Goal: Information Seeking & Learning: Learn about a topic

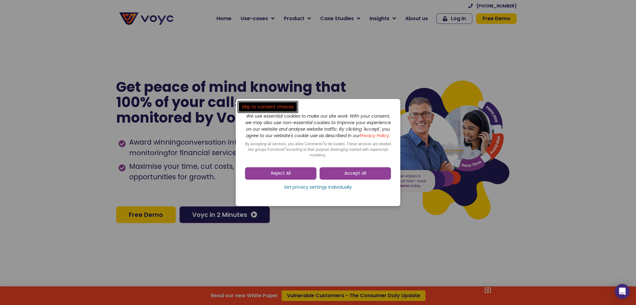
drag, startPoint x: 345, startPoint y: 179, endPoint x: 346, endPoint y: 129, distance: 49.1
click at [345, 177] on span "Accept all" at bounding box center [355, 173] width 22 height 6
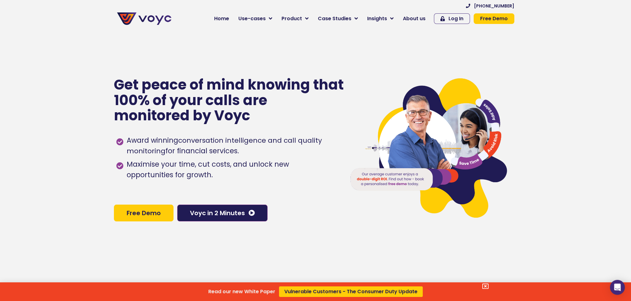
click at [304, 21] on div "Read our new White Paper Vulnerable Customers - The Consumer Duty Update" at bounding box center [315, 150] width 631 height 301
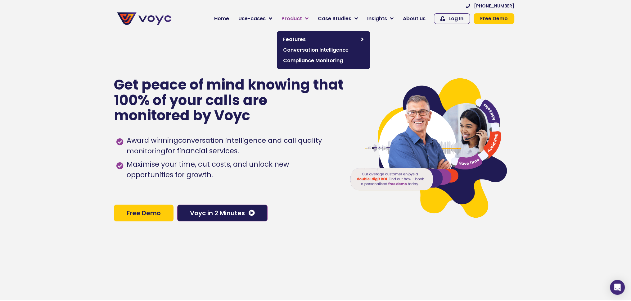
click at [309, 17] on icon at bounding box center [306, 19] width 3 height 6
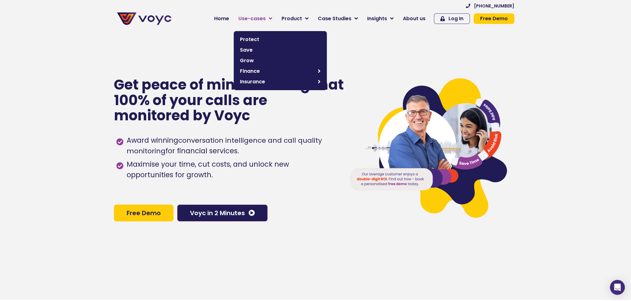
click at [274, 15] on link "Use-cases" at bounding box center [255, 18] width 43 height 12
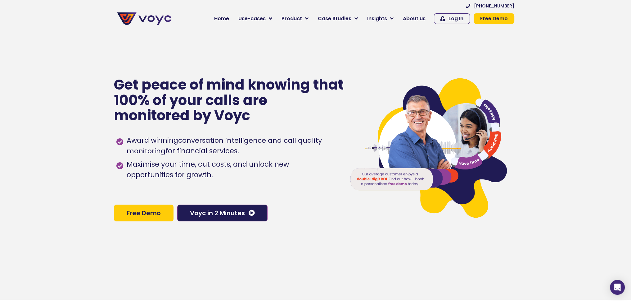
click at [385, 62] on div at bounding box center [429, 149] width 178 height 301
click at [477, 100] on img at bounding box center [429, 149] width 162 height 146
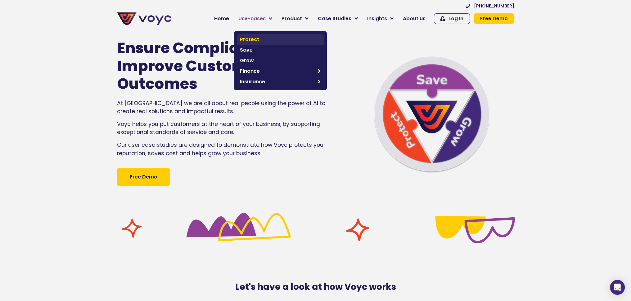
click at [259, 38] on span "Protect" at bounding box center [280, 39] width 81 height 7
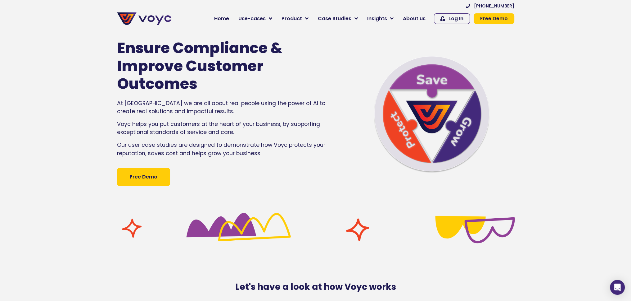
click at [123, 20] on img at bounding box center [144, 18] width 54 height 12
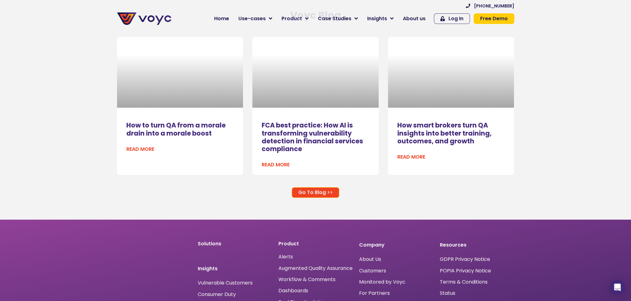
scroll to position [4181, 0]
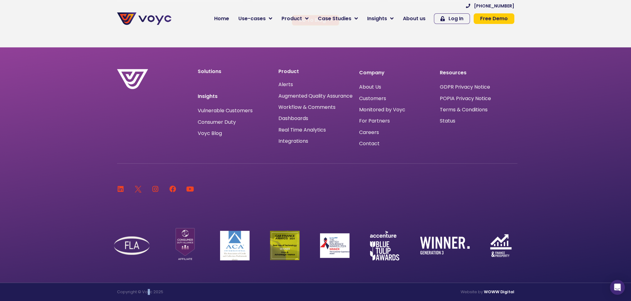
drag, startPoint x: 150, startPoint y: 290, endPoint x: 147, endPoint y: 290, distance: 3.7
click at [147, 290] on p "Copyright © Voyc 2025" at bounding box center [215, 291] width 196 height 6
drag, startPoint x: 151, startPoint y: 290, endPoint x: 143, endPoint y: 292, distance: 8.2
click at [143, 292] on p "Copyright © Voyc 2025" at bounding box center [215, 291] width 196 height 6
copy p "Voyc"
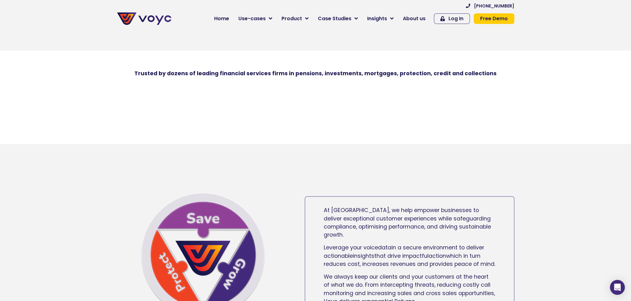
scroll to position [0, 0]
